Goal: Task Accomplishment & Management: Manage account settings

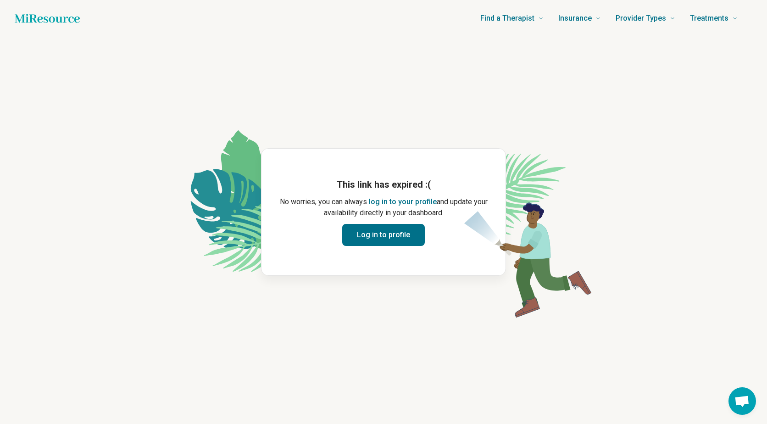
click at [386, 232] on button "Log in to profile" at bounding box center [383, 235] width 83 height 22
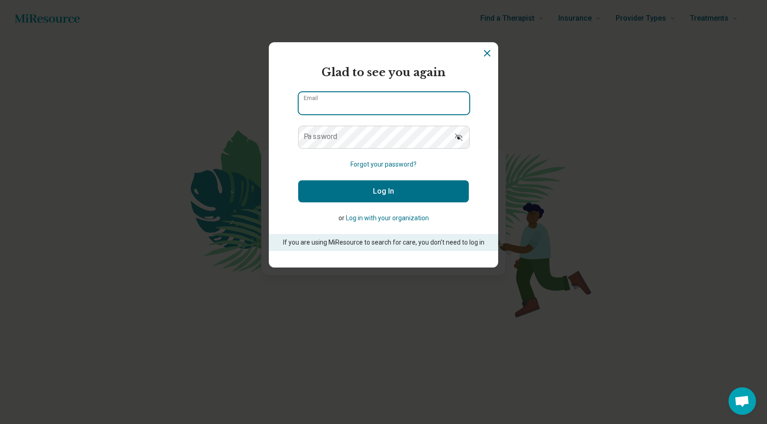
type input "**********"
click at [360, 191] on button "Log In" at bounding box center [383, 191] width 171 height 22
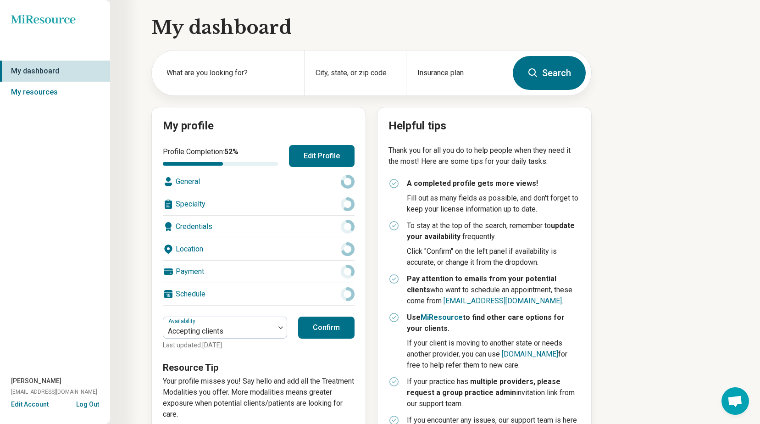
click at [328, 321] on button "Confirm" at bounding box center [326, 328] width 56 height 22
click at [324, 328] on button "Confirm" at bounding box center [326, 328] width 56 height 22
click at [331, 330] on button "Confirm" at bounding box center [326, 328] width 56 height 22
click at [330, 330] on button "Confirm" at bounding box center [326, 328] width 56 height 22
click at [331, 328] on button "Confirm" at bounding box center [326, 328] width 56 height 22
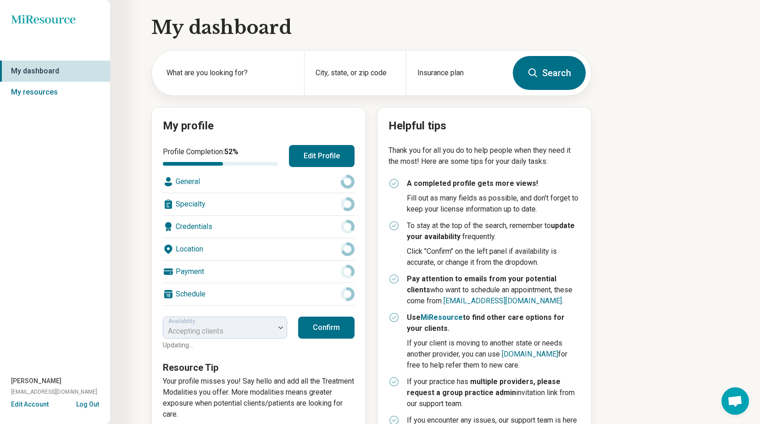
click at [332, 328] on button "Confirm" at bounding box center [326, 328] width 56 height 22
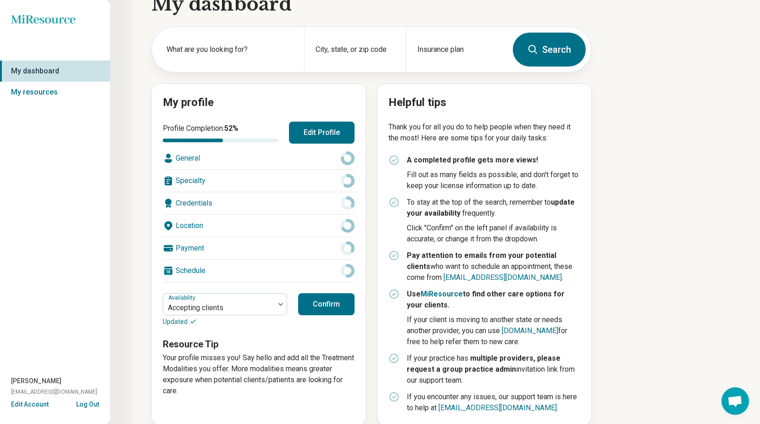
scroll to position [37, 0]
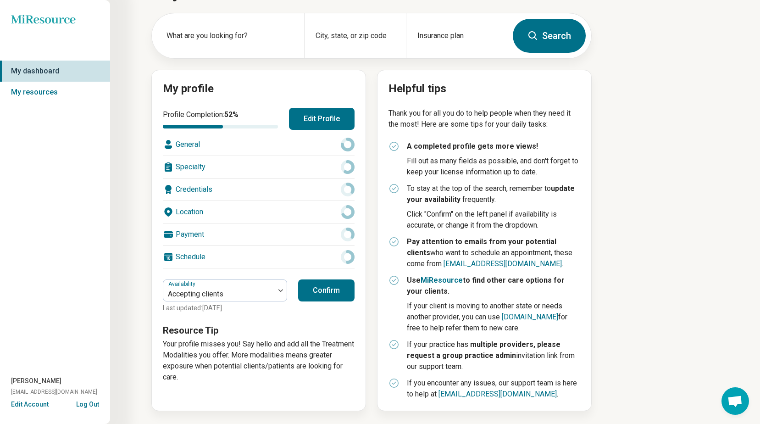
click at [330, 286] on button "Confirm" at bounding box center [326, 290] width 56 height 22
